Goal: Task Accomplishment & Management: Use online tool/utility

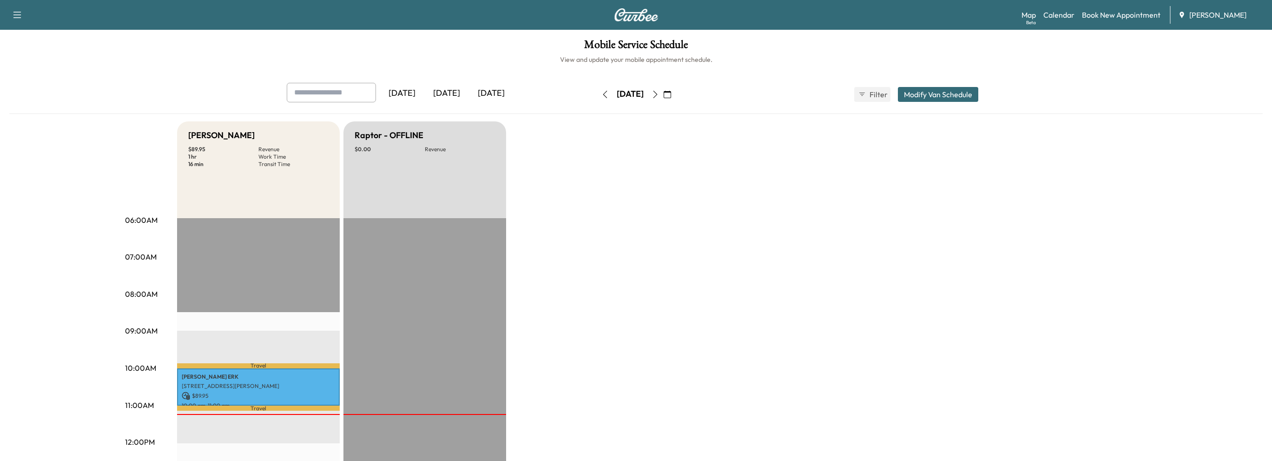
scroll to position [139, 0]
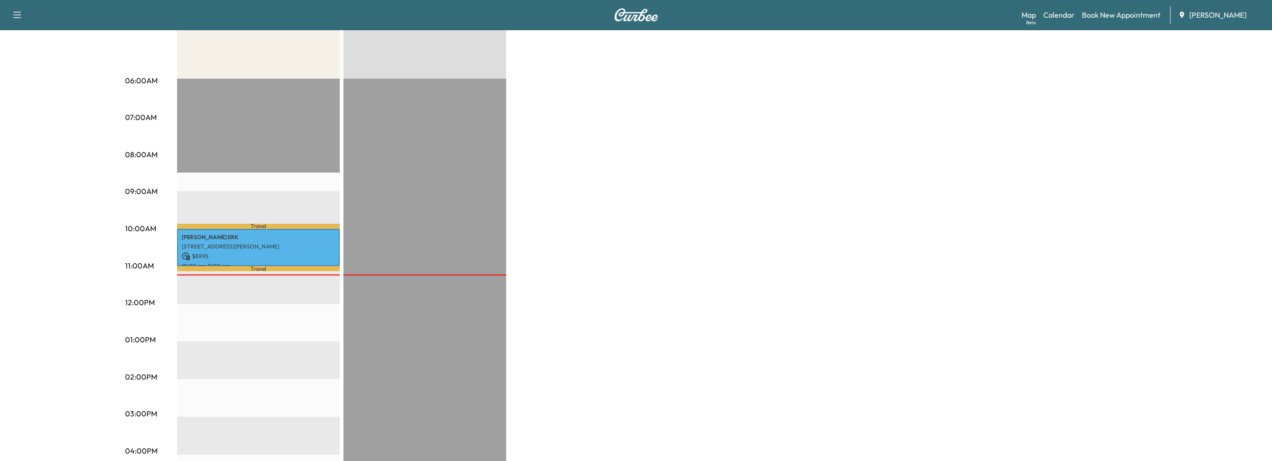
drag, startPoint x: 0, startPoint y: 0, endPoint x: 4, endPoint y: 215, distance: 214.7
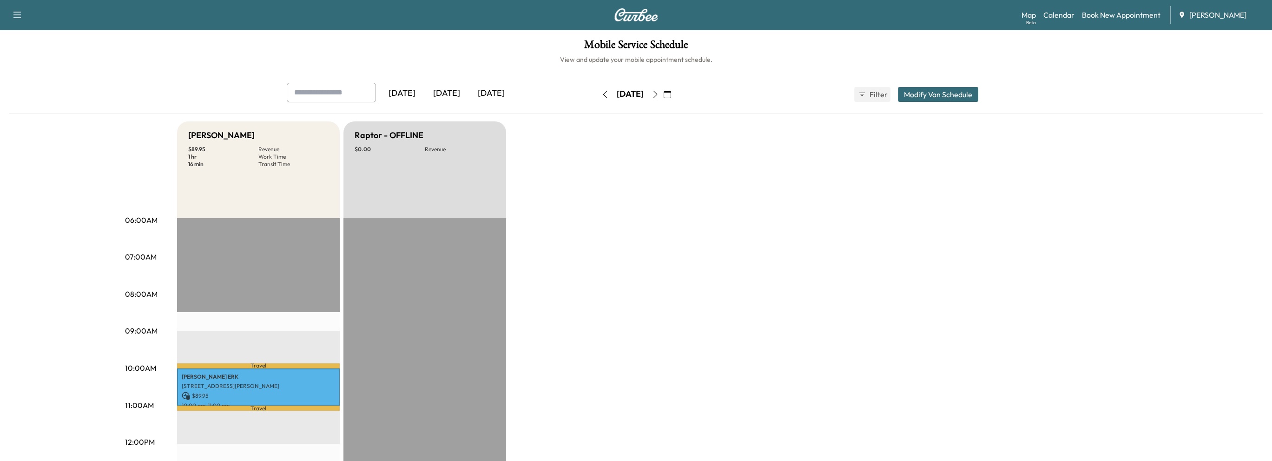
click at [659, 92] on icon "button" at bounding box center [654, 94] width 7 height 7
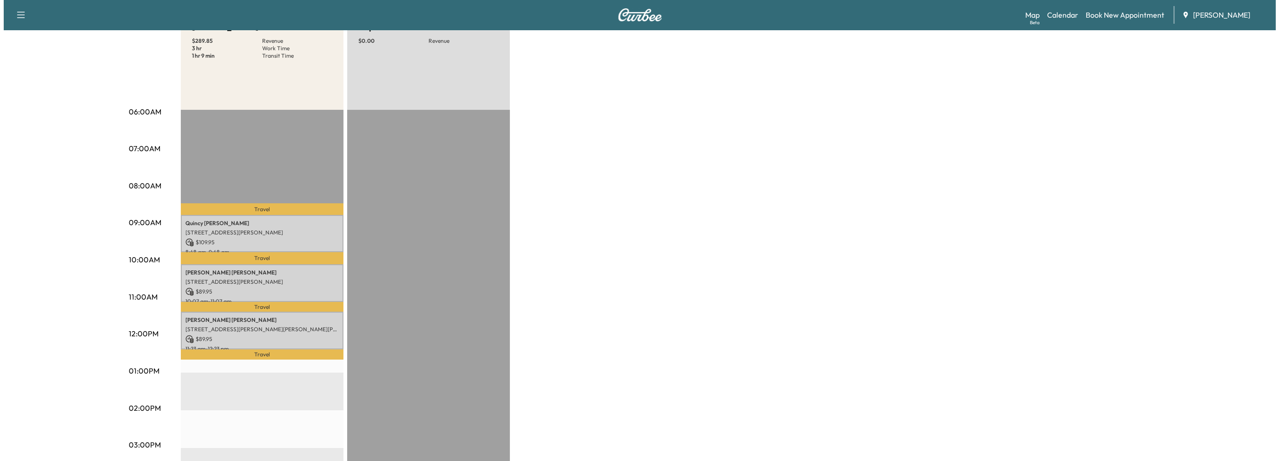
scroll to position [93, 0]
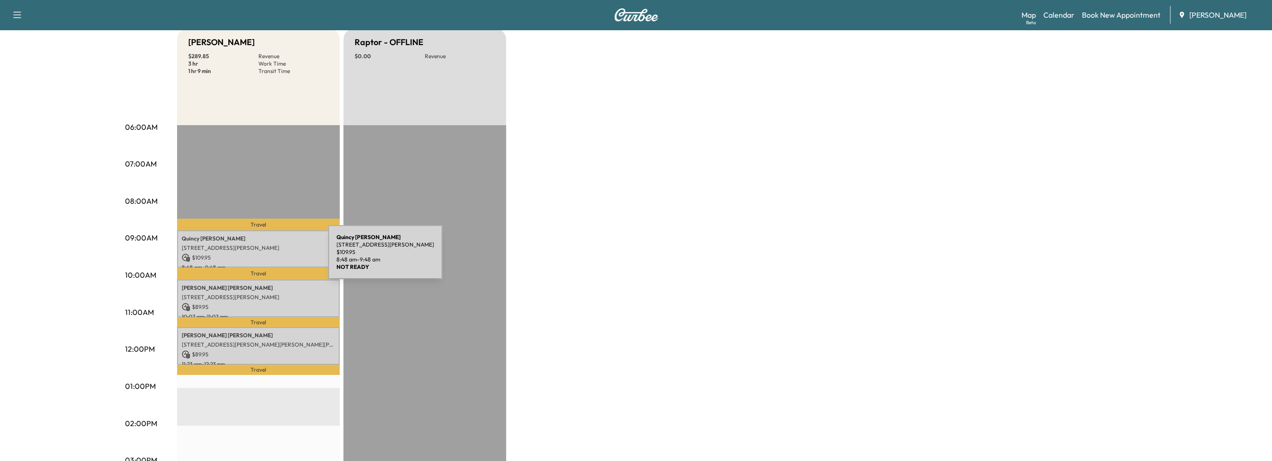
click at [258, 257] on p "$ 109.95" at bounding box center [258, 257] width 153 height 8
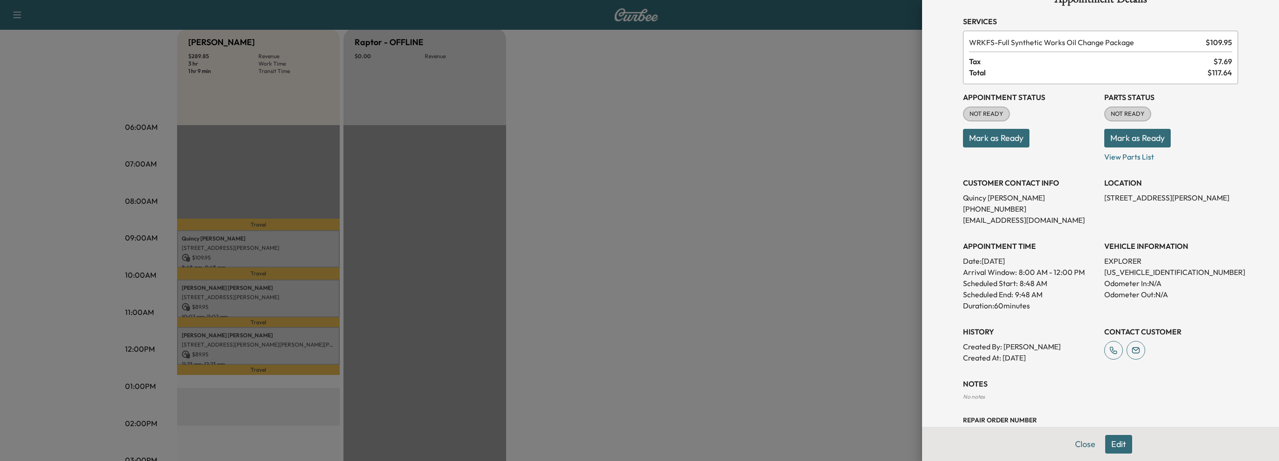
scroll to position [0, 0]
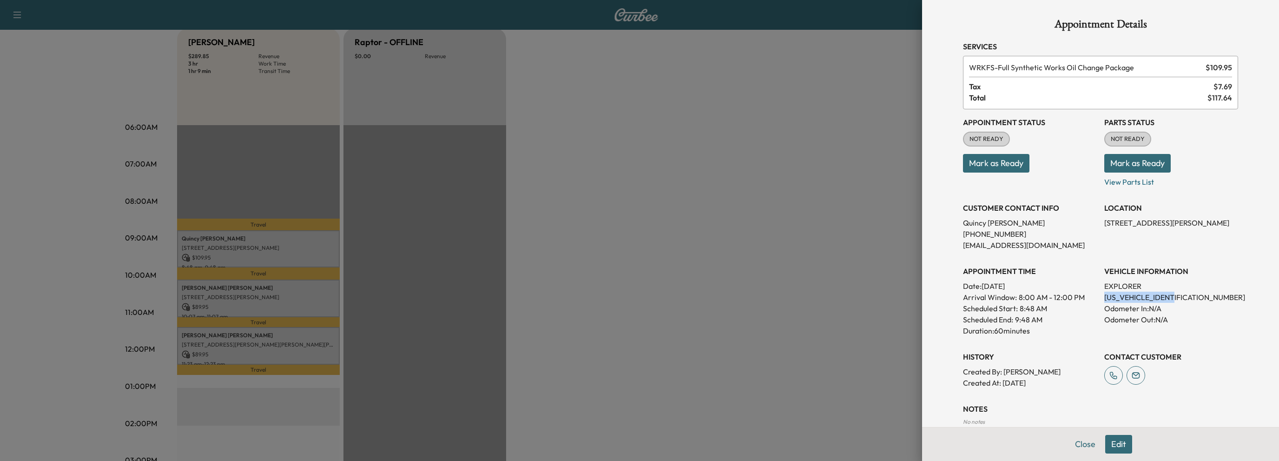
drag, startPoint x: 1095, startPoint y: 293, endPoint x: 1178, endPoint y: 297, distance: 83.7
click at [1178, 297] on div "Appointment Status NOT READY Mark as Ready Parts Status NOT READY Mark as Ready…" at bounding box center [1100, 248] width 275 height 279
copy p "[US_VEHICLE_IDENTIFICATION_NUMBER]"
click at [1077, 445] on button "Close" at bounding box center [1085, 443] width 33 height 19
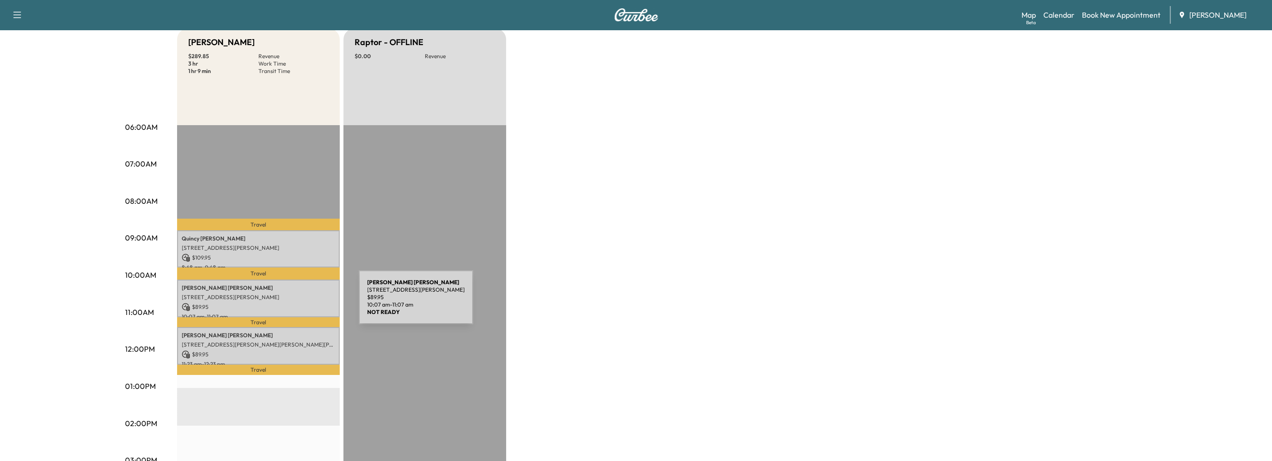
click at [290, 303] on p "$ 89.95" at bounding box center [258, 307] width 153 height 8
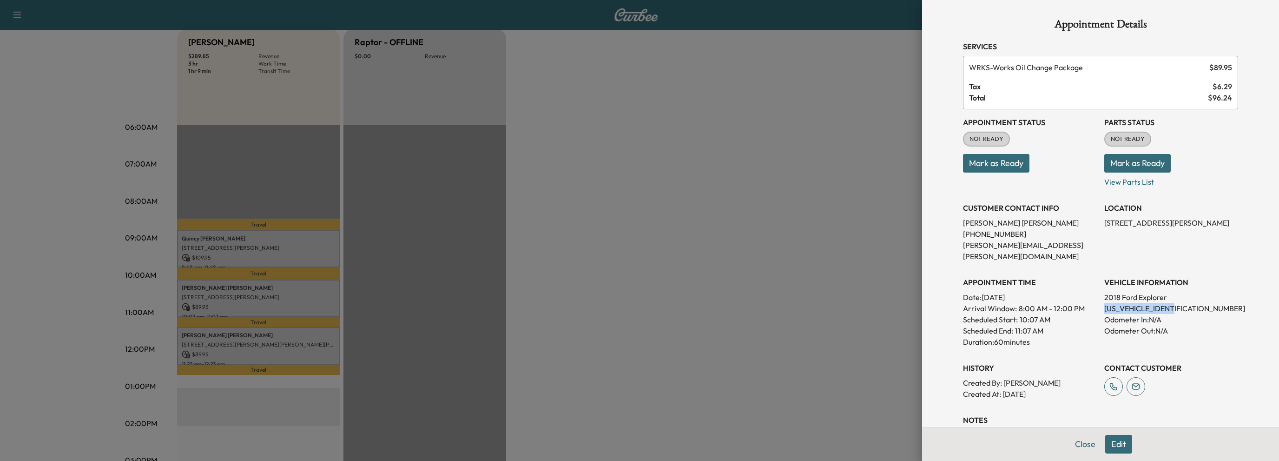
drag, startPoint x: 1094, startPoint y: 296, endPoint x: 1169, endPoint y: 297, distance: 74.4
click at [1180, 299] on div "Appointment Status NOT READY Mark as Ready Parts Status NOT READY Mark as Ready…" at bounding box center [1100, 254] width 275 height 290
copy p "[US_VEHICLE_IDENTIFICATION_NUMBER]"
click at [1078, 444] on button "Close" at bounding box center [1085, 443] width 33 height 19
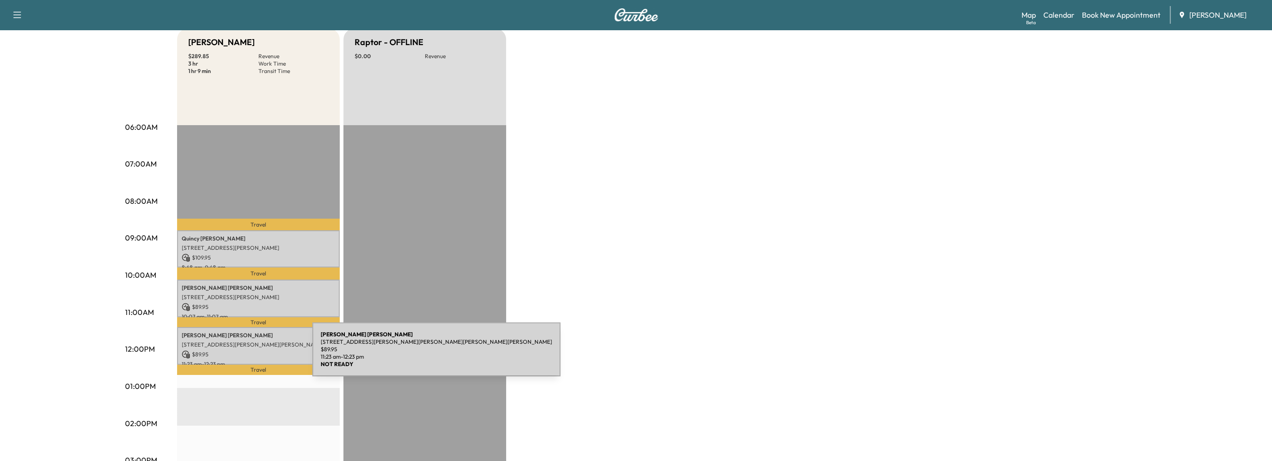
click at [243, 355] on p "$ 89.95" at bounding box center [258, 354] width 153 height 8
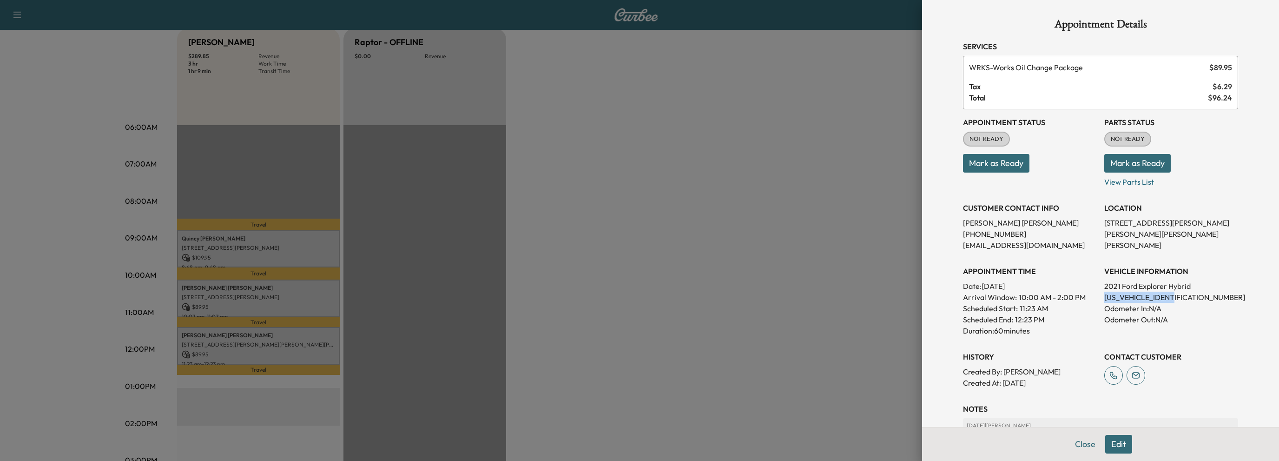
drag, startPoint x: 1097, startPoint y: 295, endPoint x: 1177, endPoint y: 302, distance: 80.2
click at [1177, 302] on p "[US_VEHICLE_IDENTIFICATION_NUMBER]" at bounding box center [1171, 296] width 134 height 11
copy p "[US_VEHICLE_IDENTIFICATION_NUMBER]"
click at [1075, 445] on button "Close" at bounding box center [1085, 443] width 33 height 19
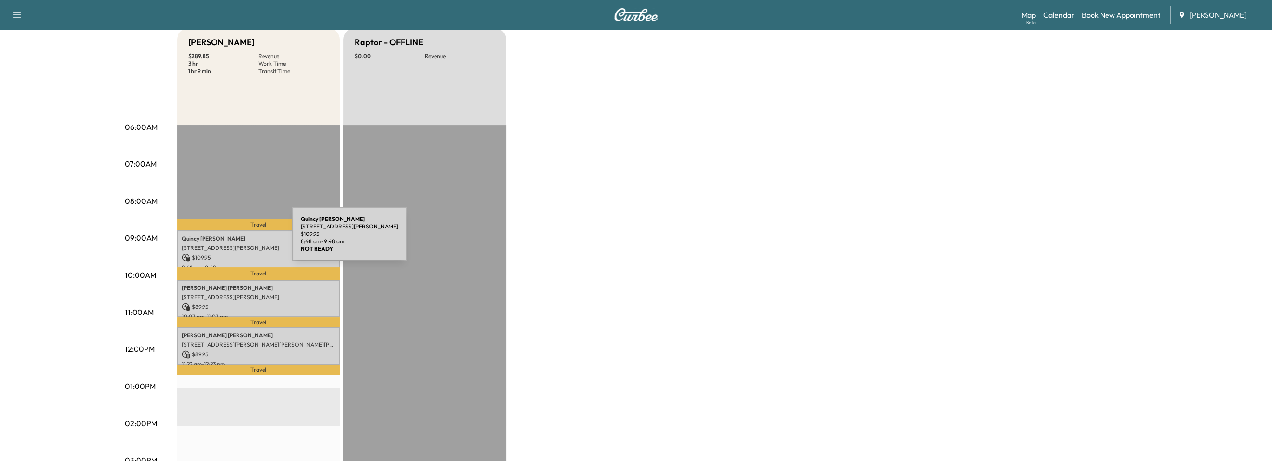
click at [223, 239] on p "[PERSON_NAME]" at bounding box center [258, 238] width 153 height 7
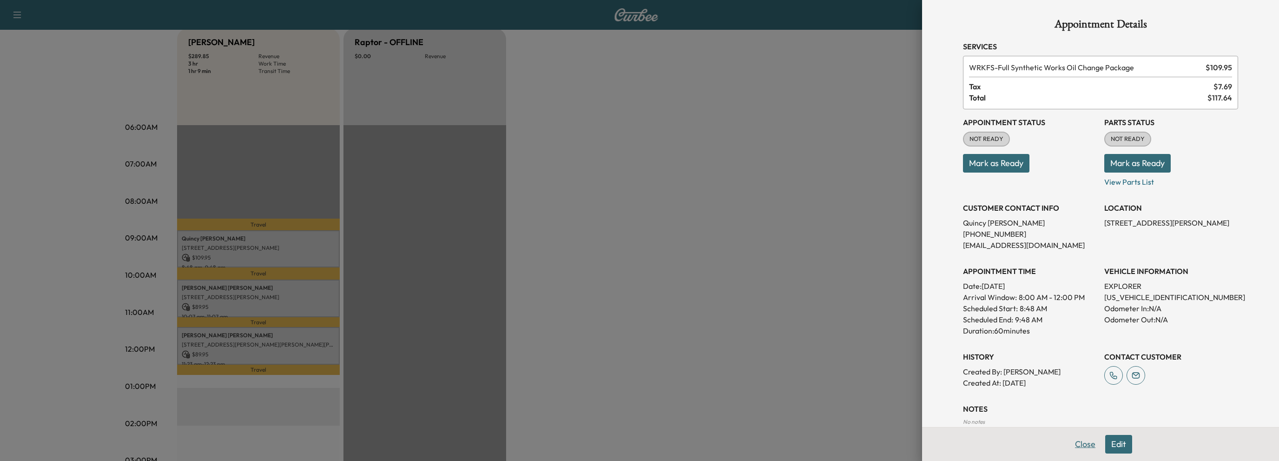
click at [1080, 447] on button "Close" at bounding box center [1085, 443] width 33 height 19
